Goal: Find specific page/section: Find specific page/section

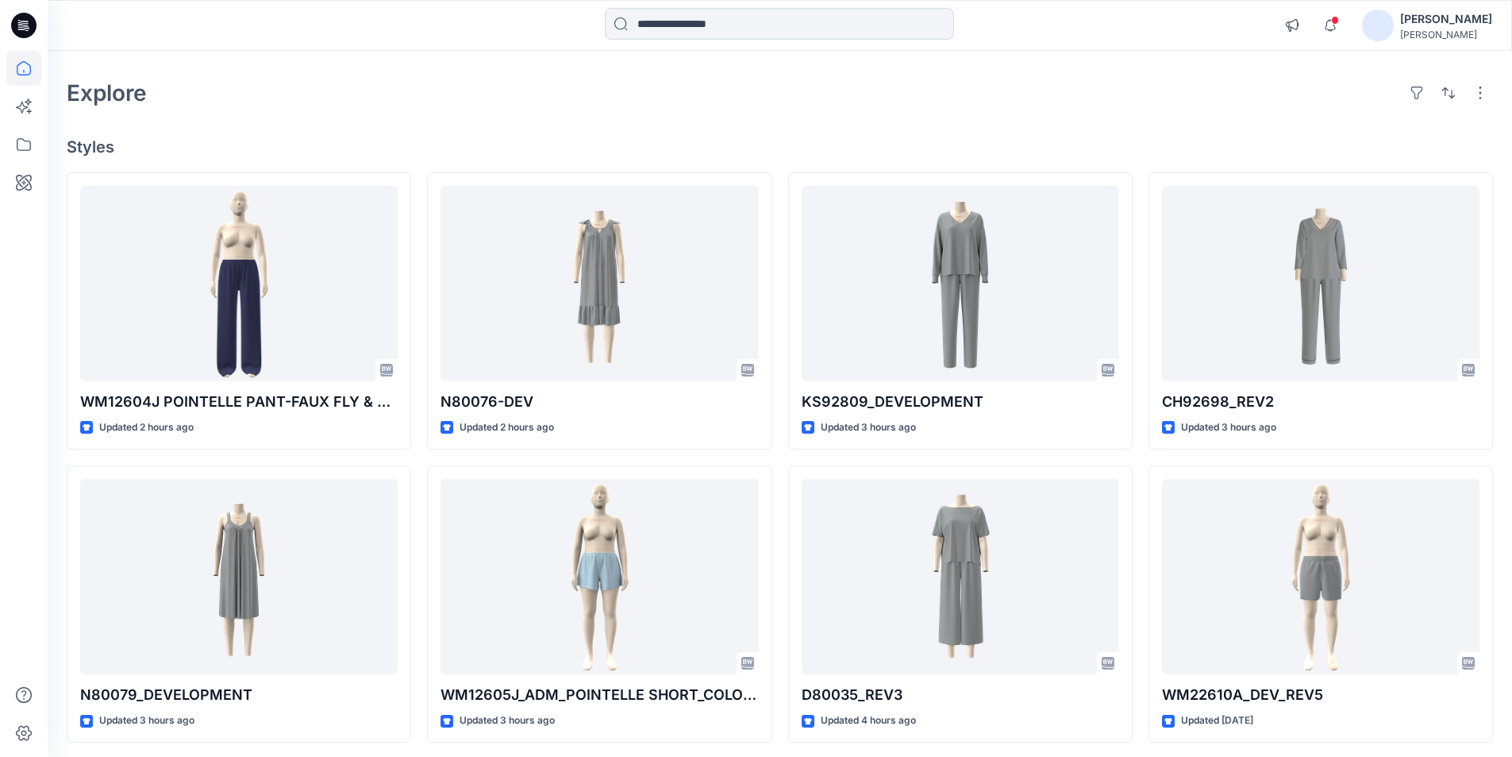
scroll to position [79, 0]
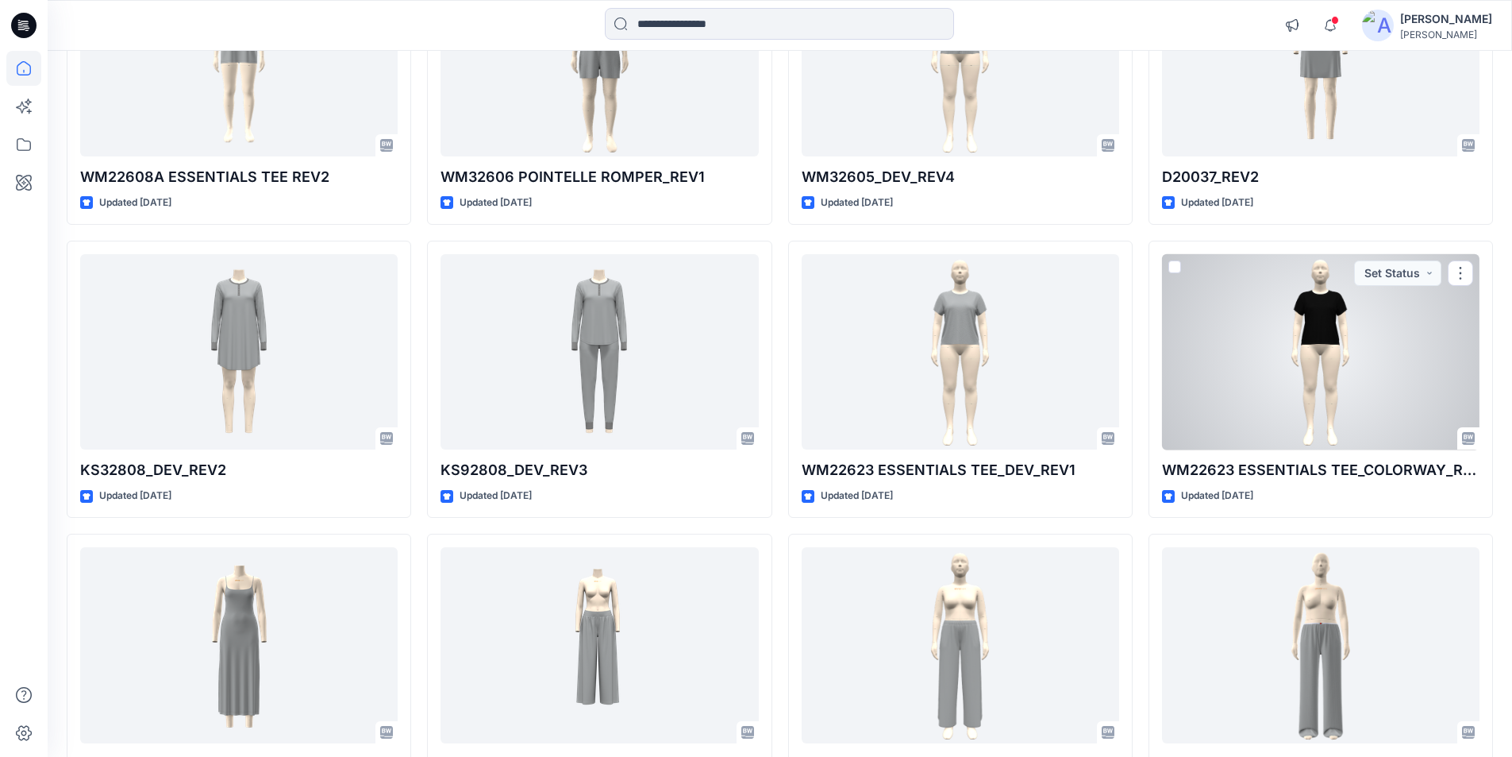
scroll to position [1841, 0]
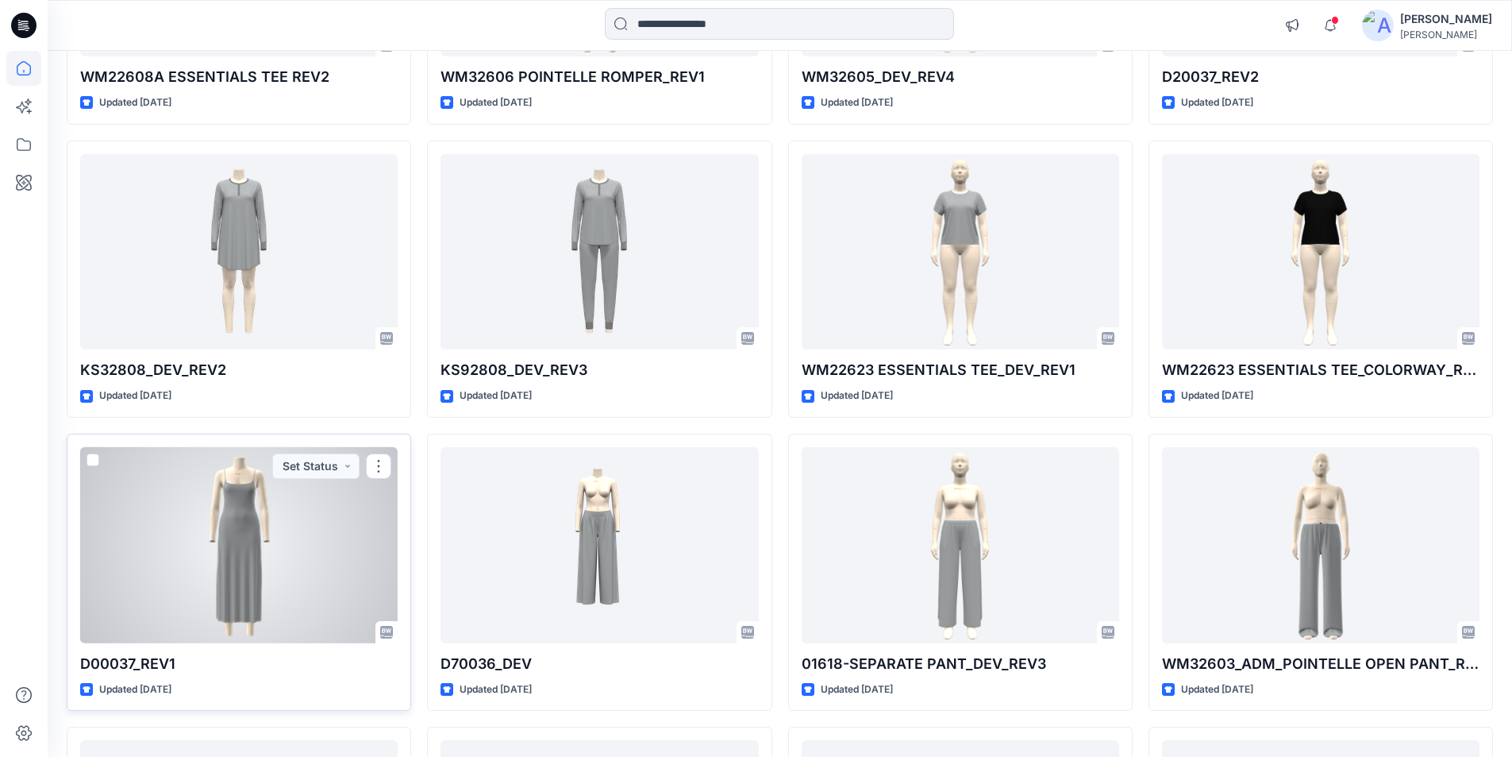
click at [218, 572] on div at bounding box center [239, 545] width 318 height 196
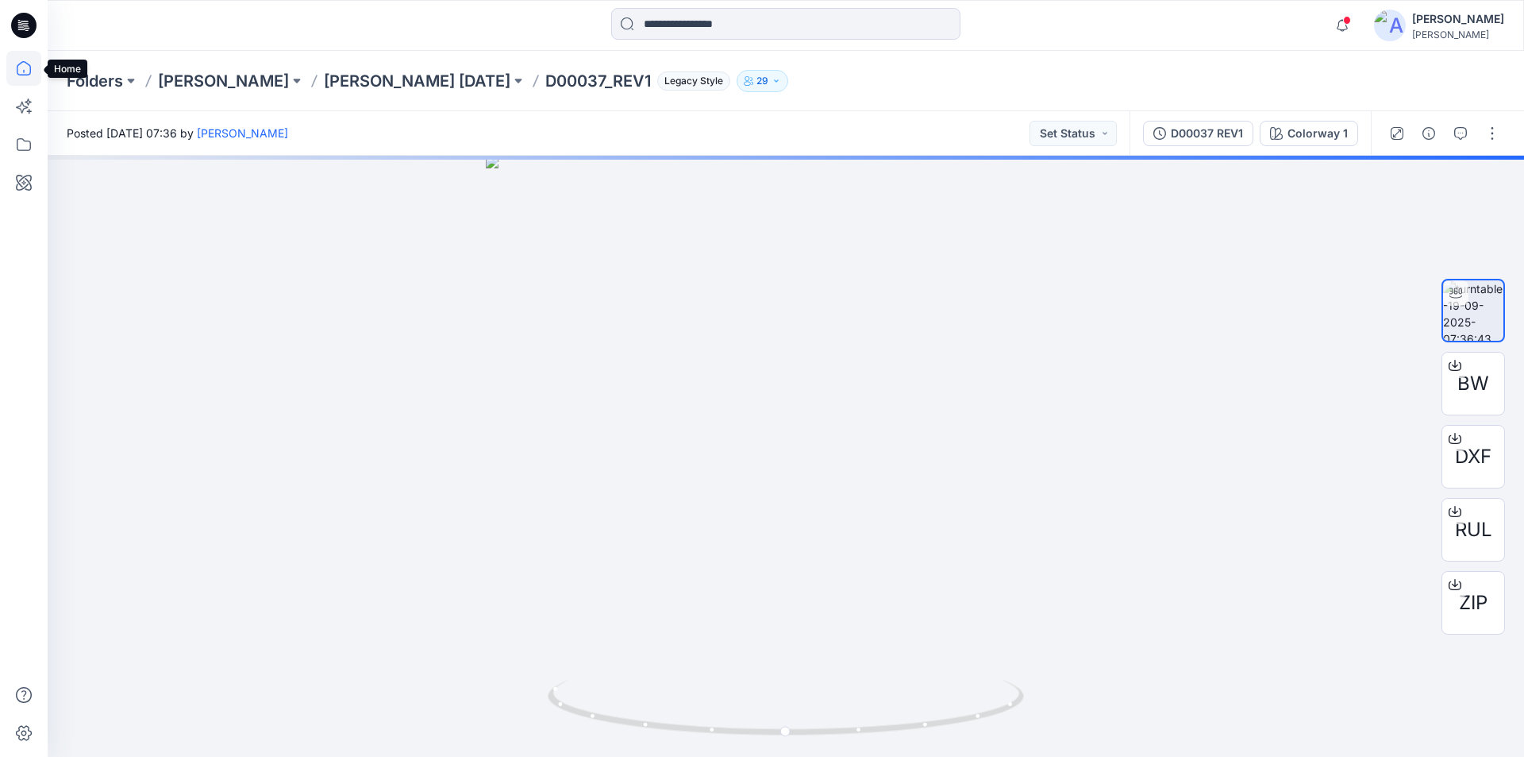
click at [19, 67] on icon at bounding box center [23, 68] width 35 height 35
